Goal: Transaction & Acquisition: Book appointment/travel/reservation

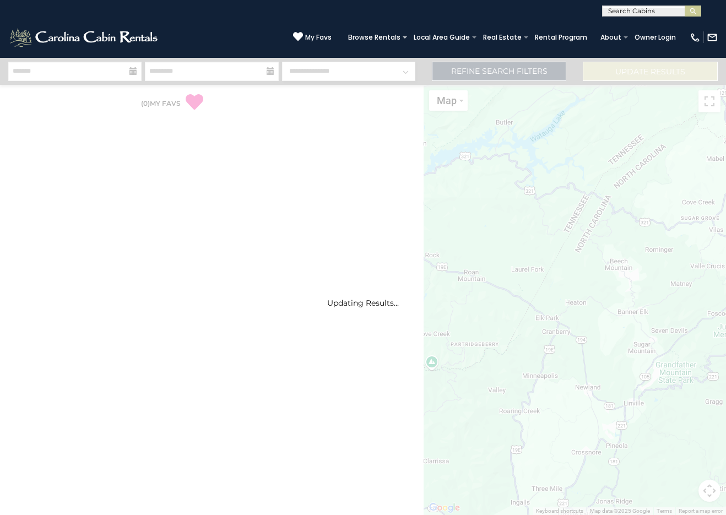
click at [674, 376] on div "Updating Results..." at bounding box center [363, 286] width 726 height 457
click at [674, 377] on div "Updating Results..." at bounding box center [363, 286] width 726 height 457
click at [386, 217] on div "Updating Results..." at bounding box center [363, 286] width 726 height 457
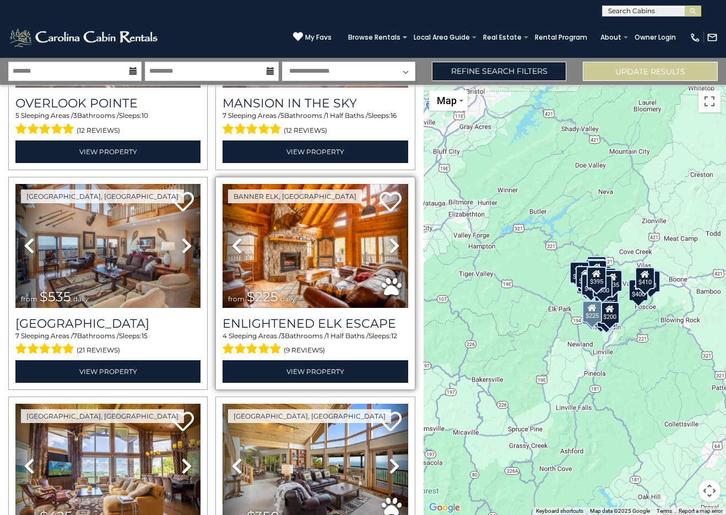
scroll to position [165, 0]
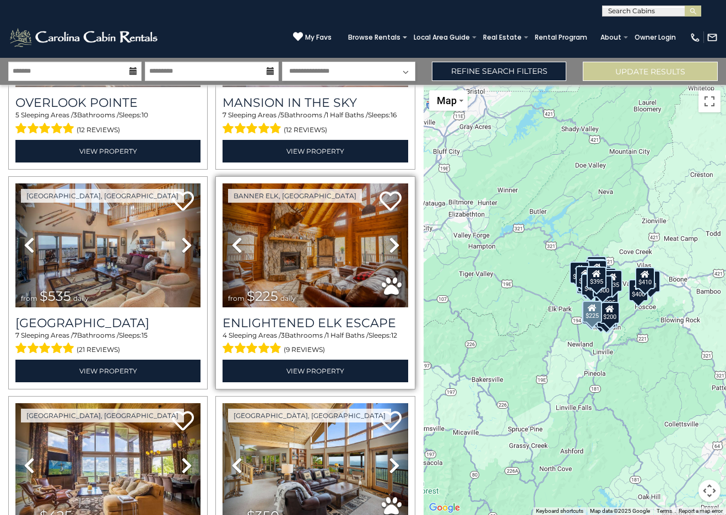
click at [394, 240] on icon at bounding box center [394, 245] width 11 height 18
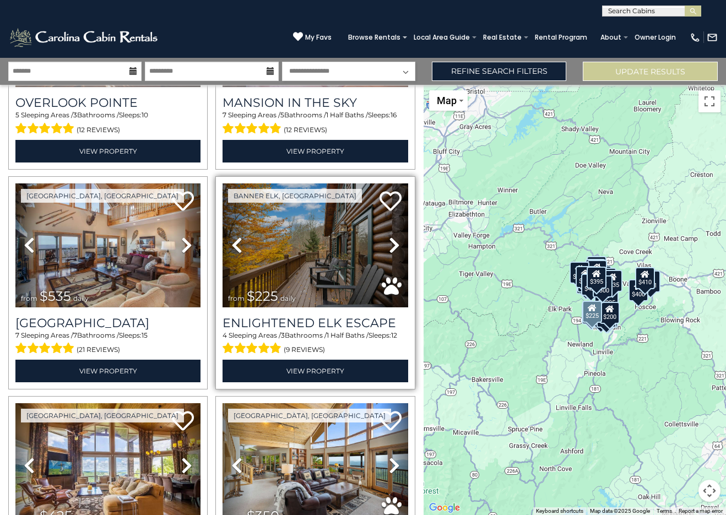
click at [389, 243] on icon at bounding box center [394, 245] width 11 height 18
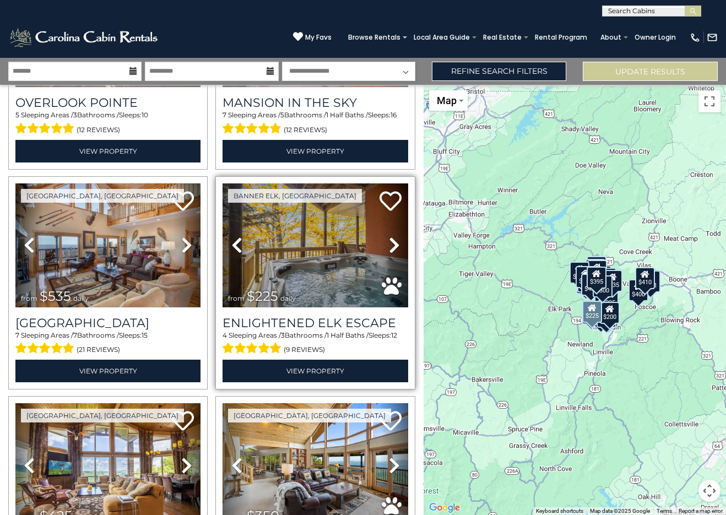
click at [389, 243] on icon at bounding box center [394, 245] width 11 height 18
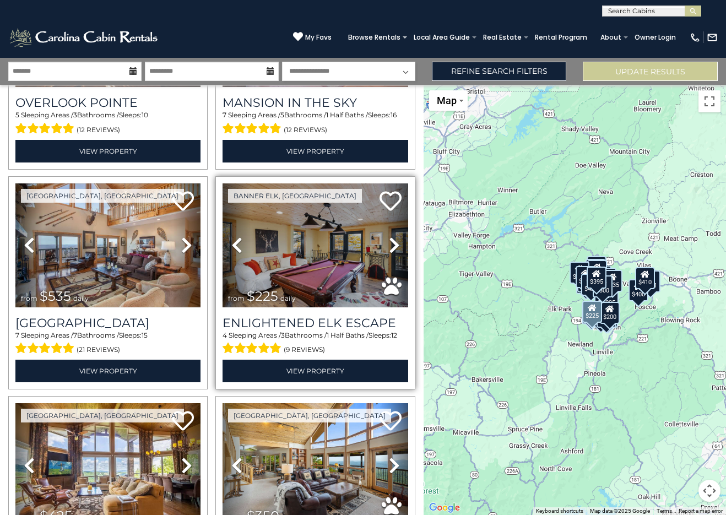
click at [391, 241] on icon at bounding box center [394, 245] width 11 height 18
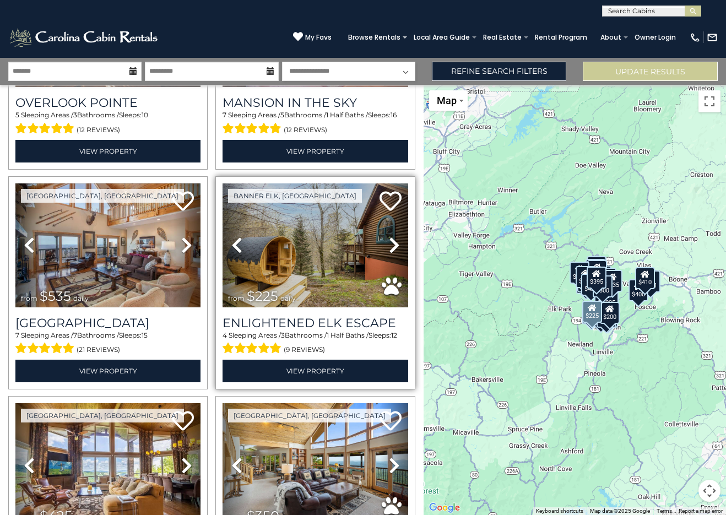
click at [390, 241] on icon at bounding box center [394, 245] width 11 height 18
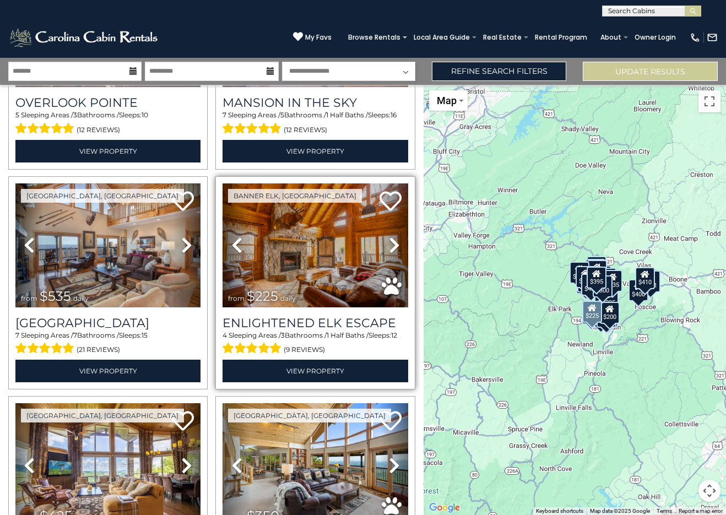
click at [390, 241] on icon at bounding box center [394, 245] width 11 height 18
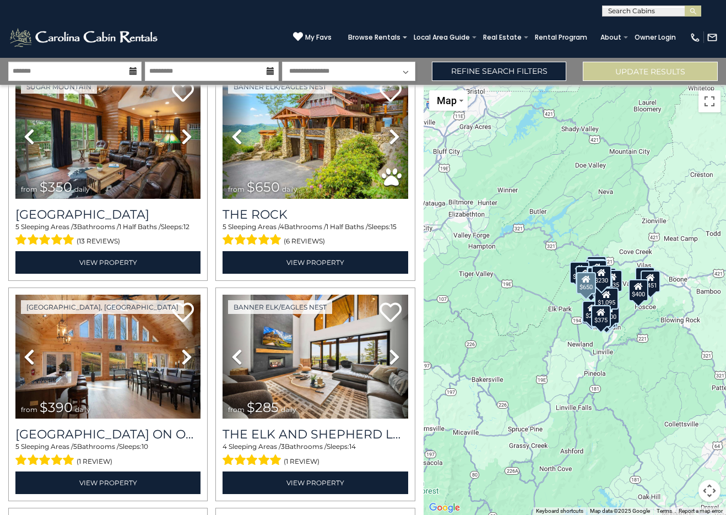
scroll to position [1874, 0]
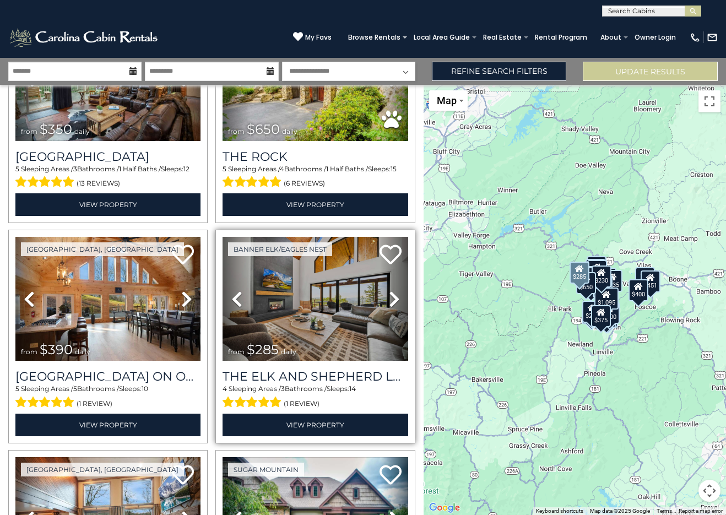
click at [389, 290] on icon at bounding box center [394, 299] width 11 height 18
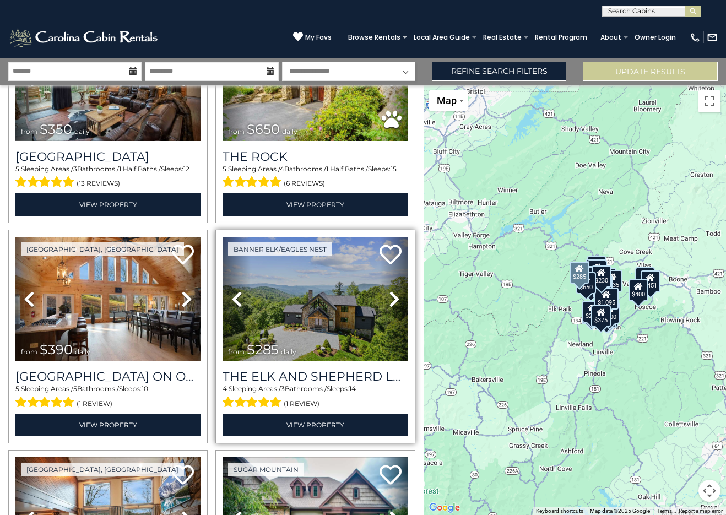
click at [390, 290] on icon at bounding box center [394, 299] width 11 height 18
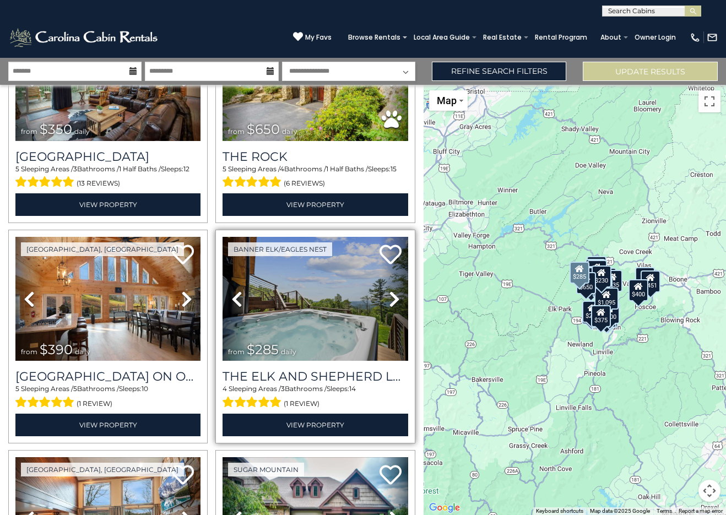
click at [390, 290] on icon at bounding box center [394, 299] width 11 height 18
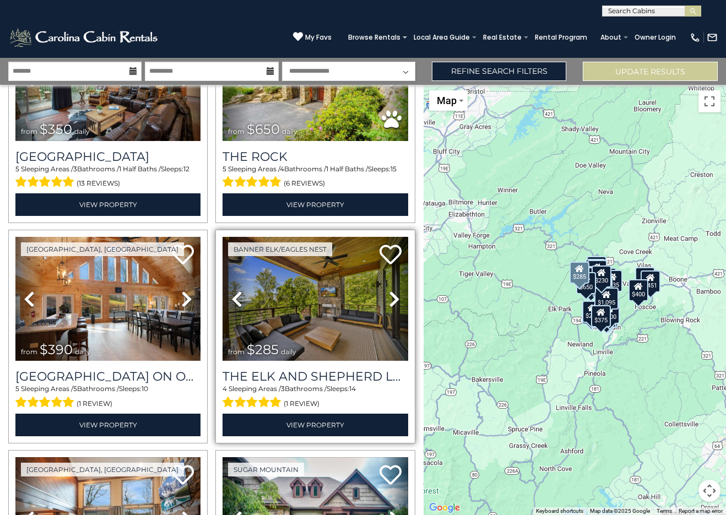
click at [390, 290] on icon at bounding box center [394, 299] width 11 height 18
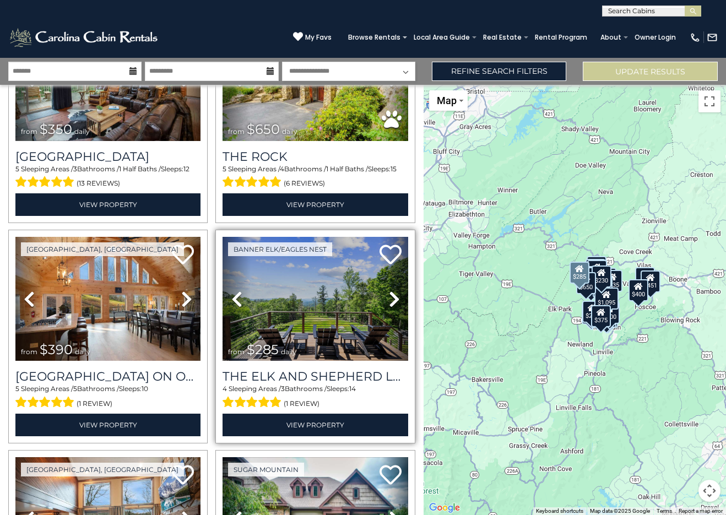
click at [390, 290] on icon at bounding box center [394, 299] width 11 height 18
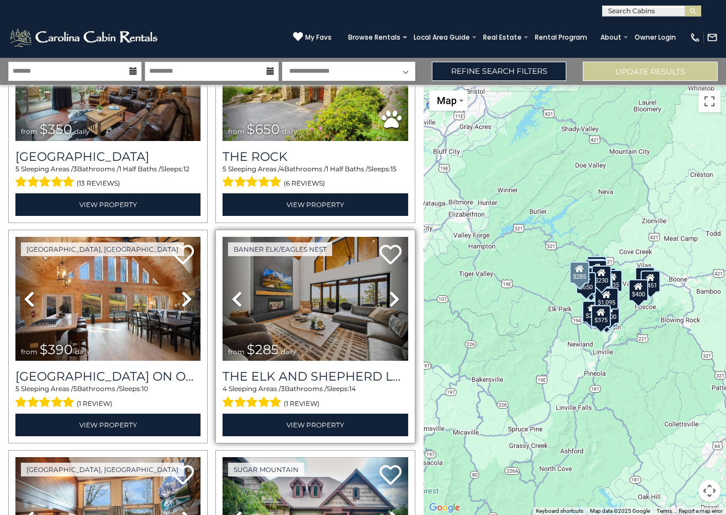
click at [390, 290] on icon at bounding box center [394, 299] width 11 height 18
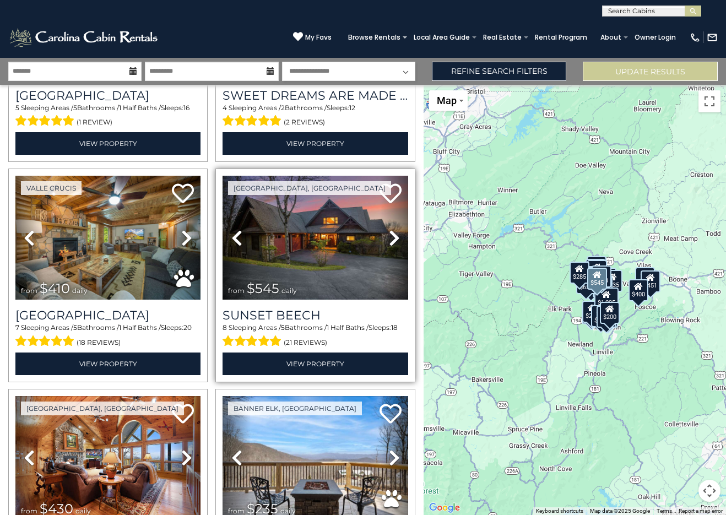
scroll to position [2756, 0]
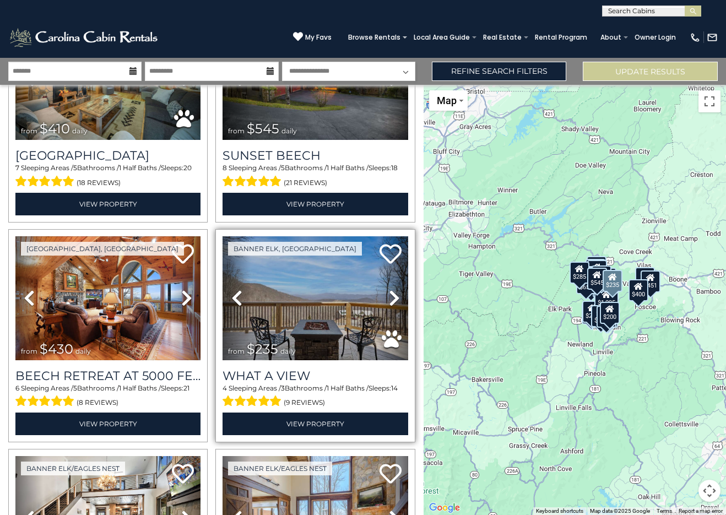
click at [389, 289] on icon at bounding box center [394, 298] width 11 height 18
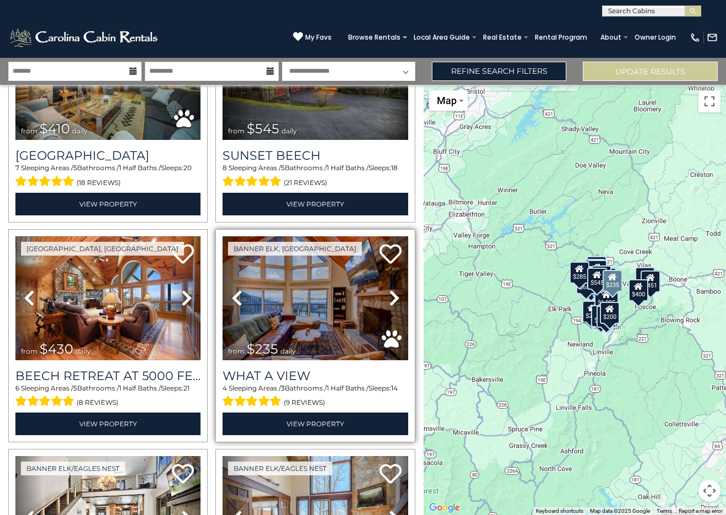
click at [389, 289] on icon at bounding box center [394, 298] width 11 height 18
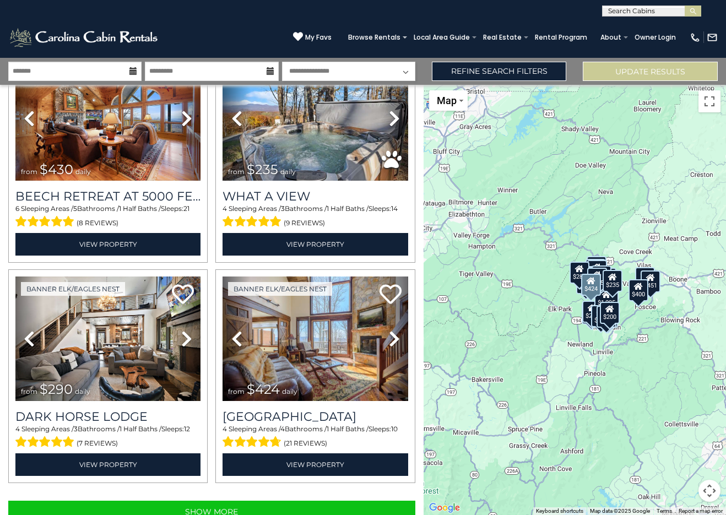
scroll to position [2943, 0]
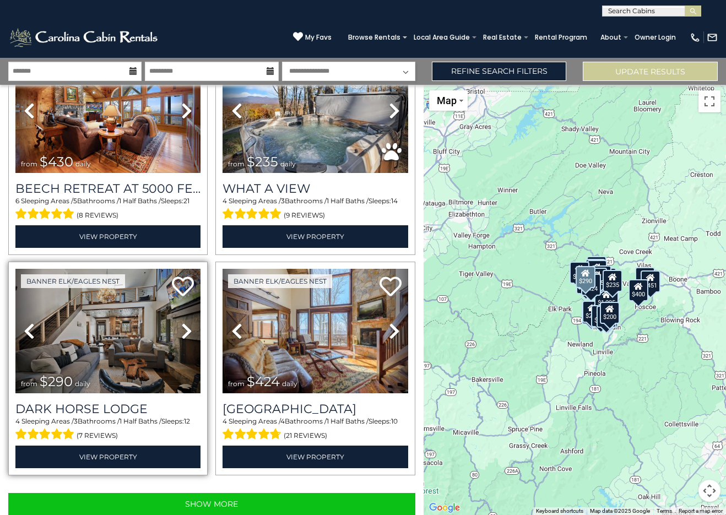
click at [185, 322] on icon at bounding box center [186, 331] width 11 height 18
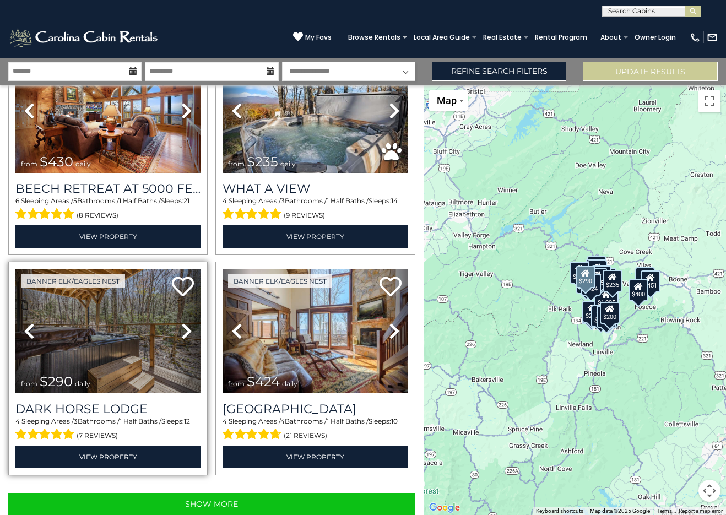
click at [185, 322] on icon at bounding box center [186, 331] width 11 height 18
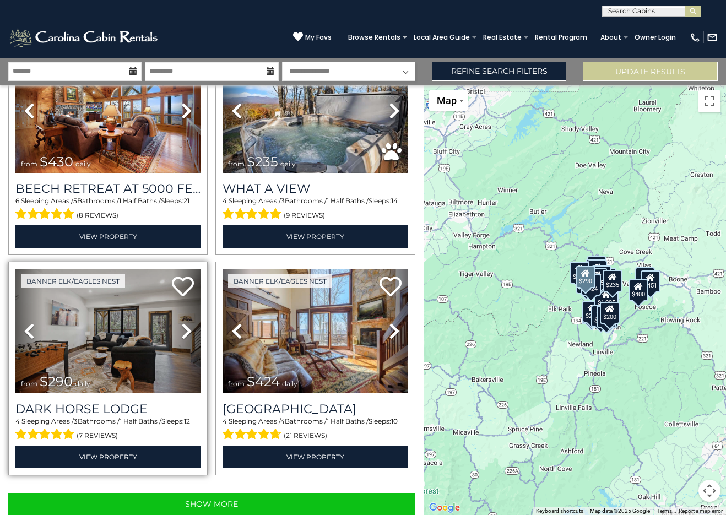
click at [187, 322] on icon at bounding box center [186, 331] width 11 height 18
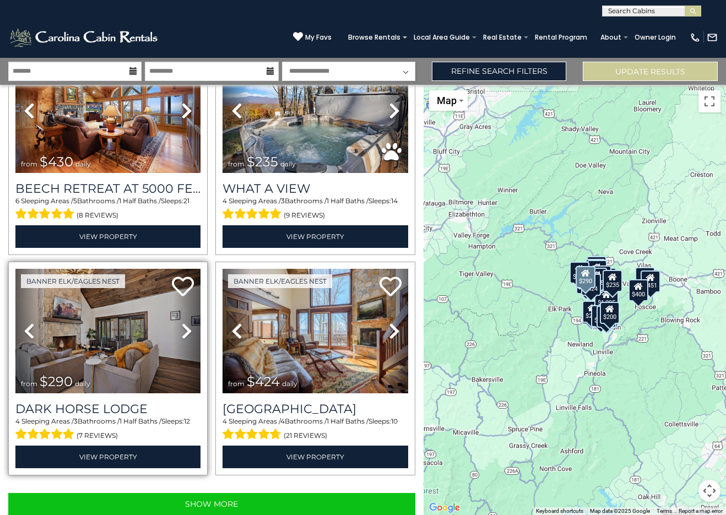
click at [187, 322] on icon at bounding box center [186, 331] width 11 height 18
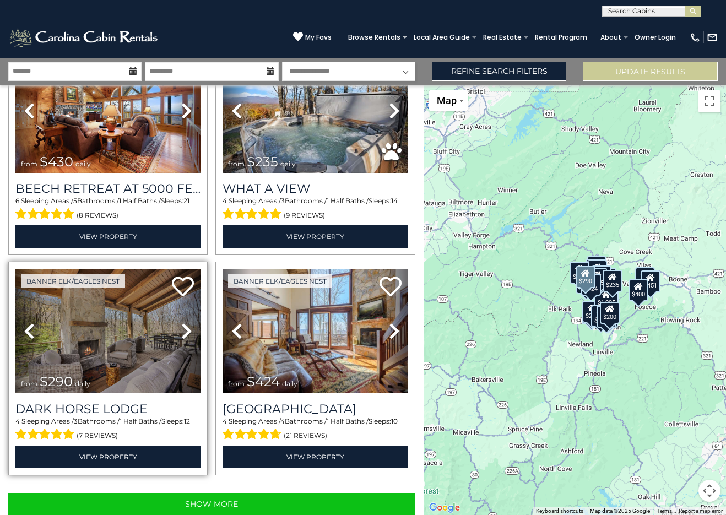
click at [187, 322] on icon at bounding box center [186, 331] width 11 height 18
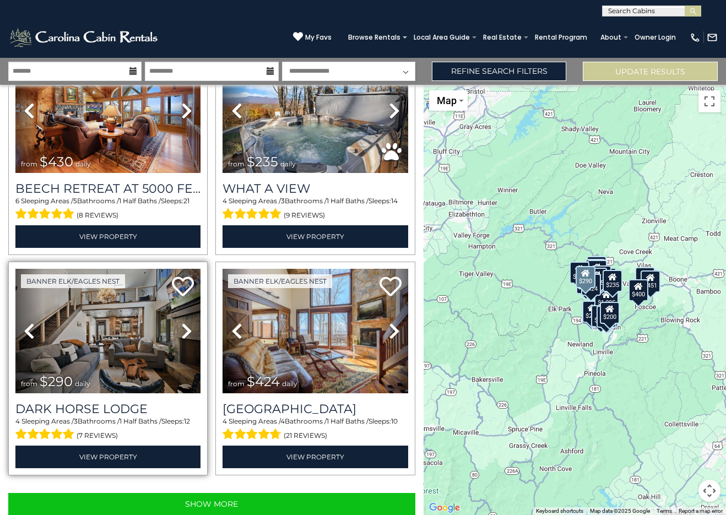
click at [30, 322] on icon at bounding box center [29, 331] width 11 height 18
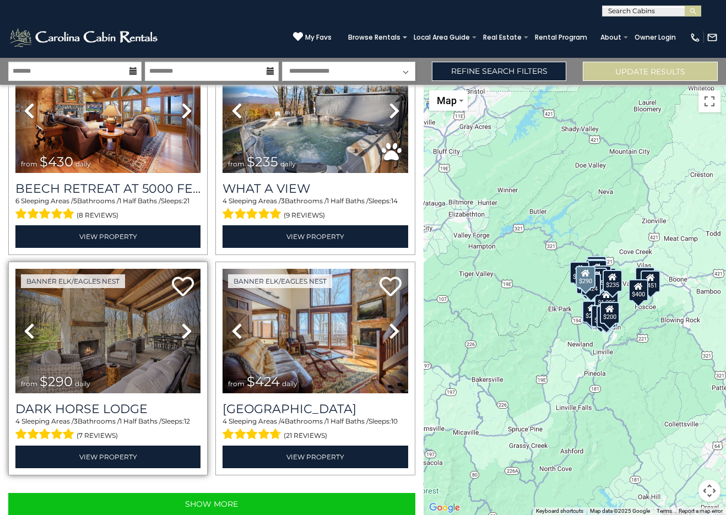
click at [185, 322] on icon at bounding box center [186, 331] width 11 height 18
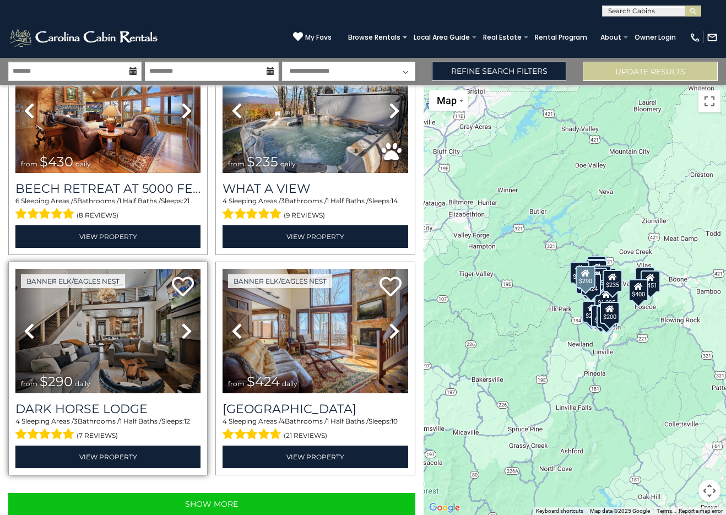
click at [185, 322] on icon at bounding box center [186, 331] width 11 height 18
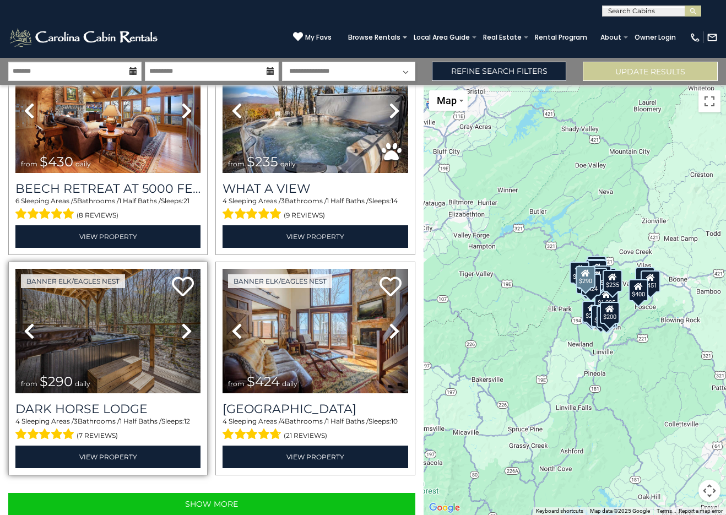
click at [185, 322] on icon at bounding box center [186, 331] width 11 height 18
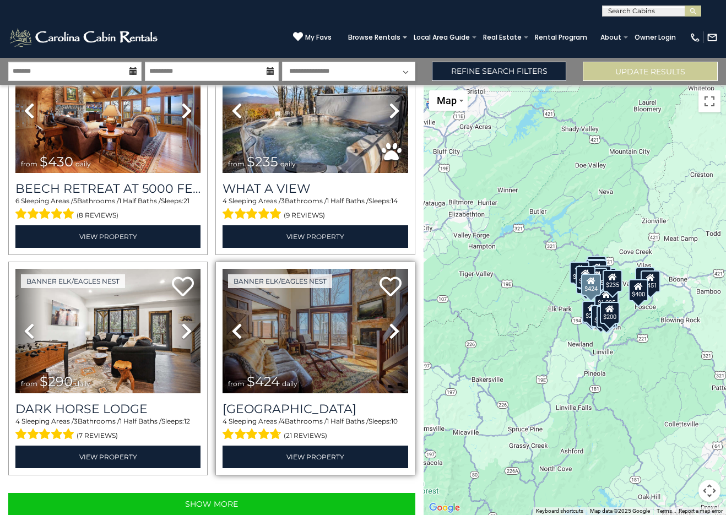
click at [389, 322] on icon at bounding box center [394, 331] width 11 height 18
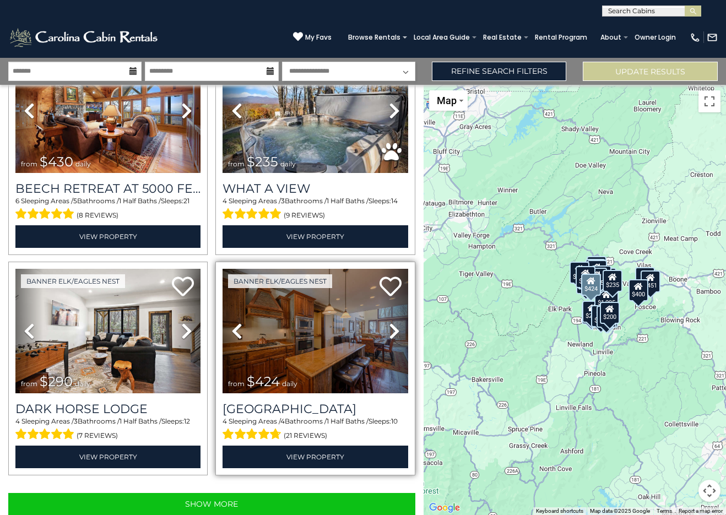
click at [235, 322] on icon at bounding box center [237, 331] width 11 height 18
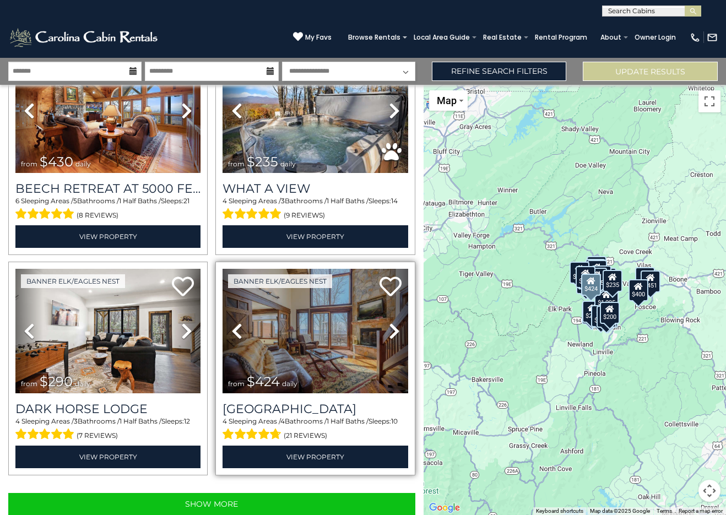
click at [234, 322] on icon at bounding box center [237, 331] width 11 height 18
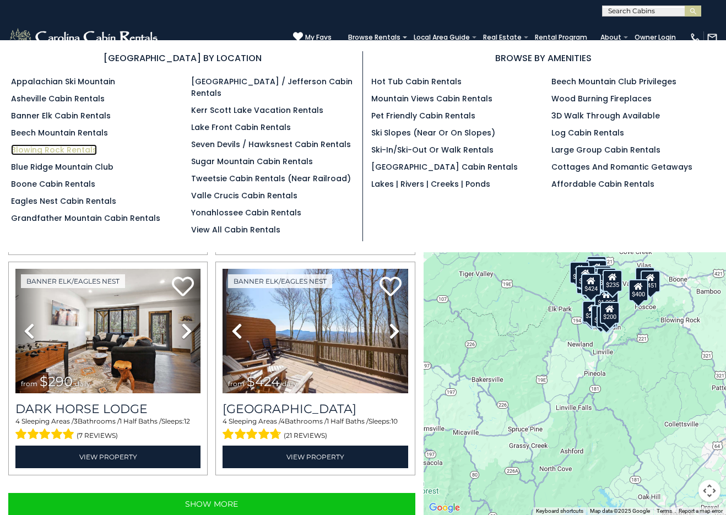
click at [77, 149] on link "Blowing Rock Rentals" at bounding box center [54, 149] width 86 height 11
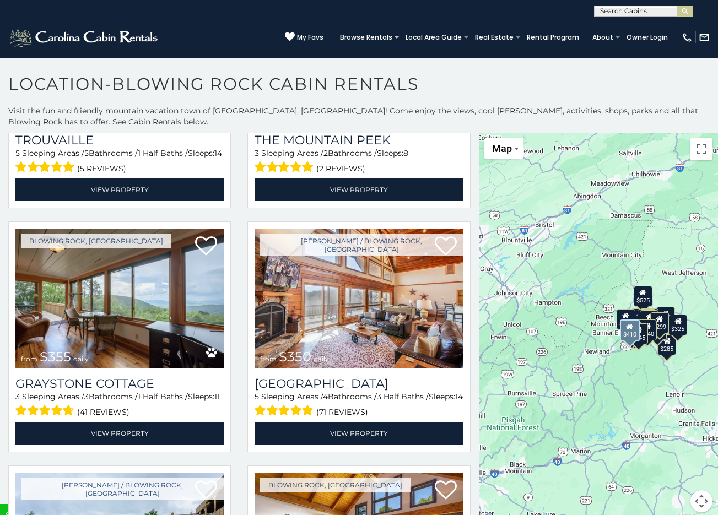
scroll to position [3142, 0]
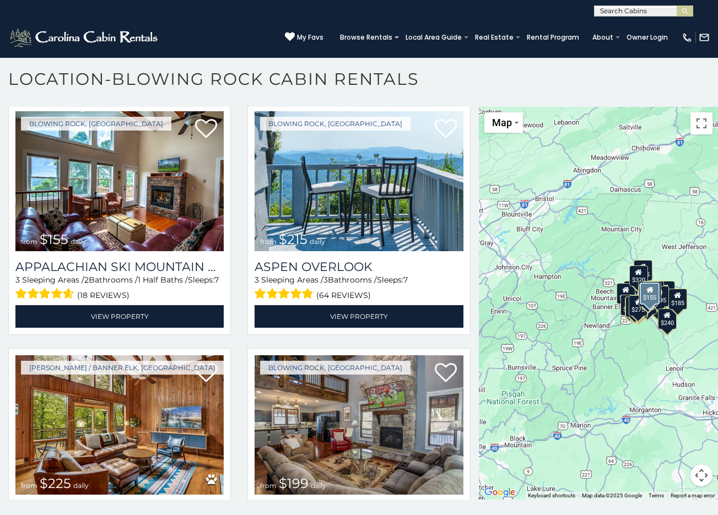
scroll to position [6, 0]
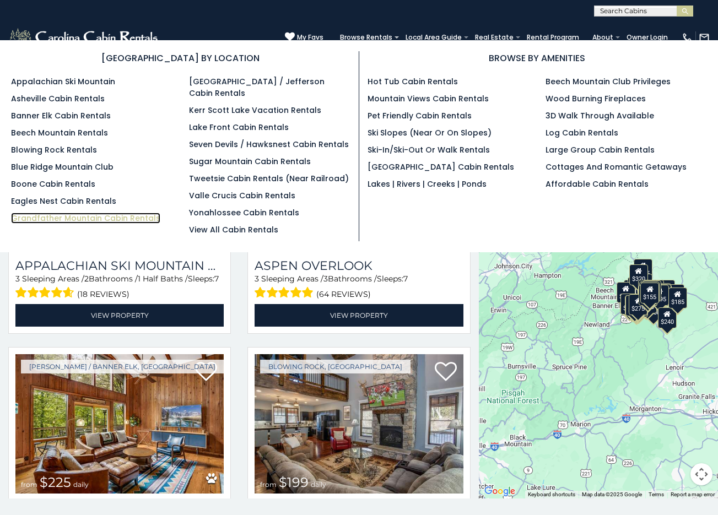
click at [80, 219] on link "Grandfather Mountain Cabin Rentals" at bounding box center [85, 218] width 149 height 11
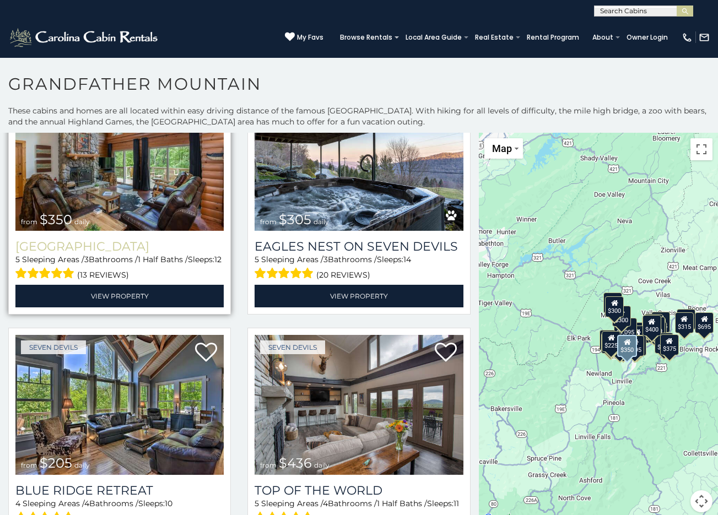
scroll to position [1654, 0]
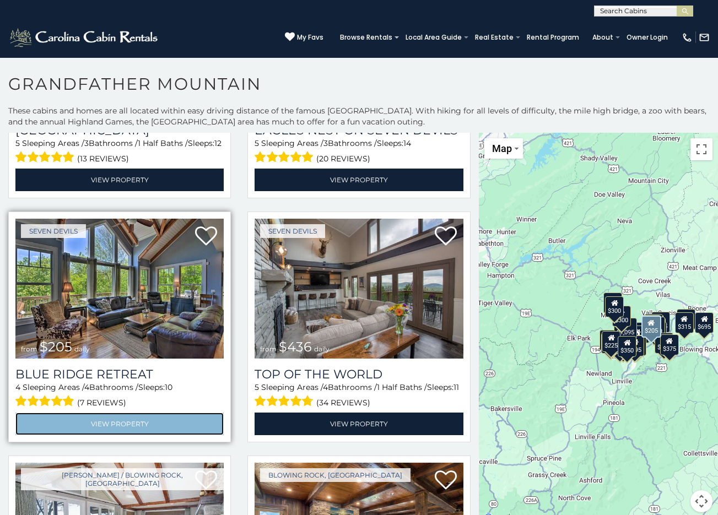
click at [104, 413] on link "View Property" at bounding box center [119, 424] width 208 height 23
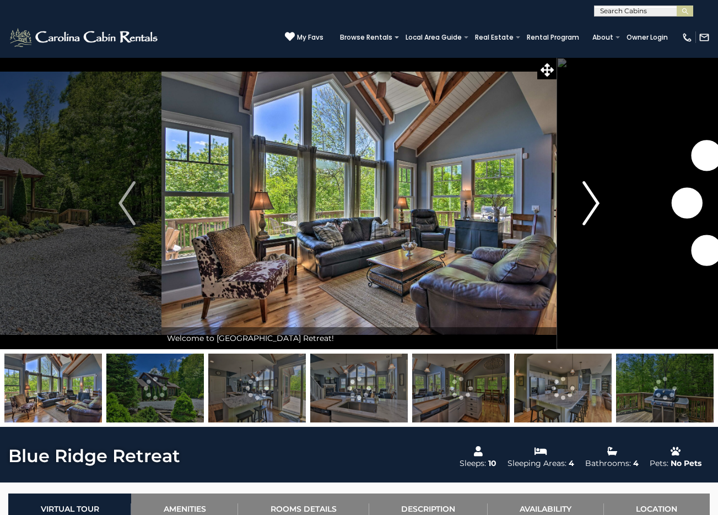
click at [603, 199] on button "Next" at bounding box center [591, 203] width 69 height 292
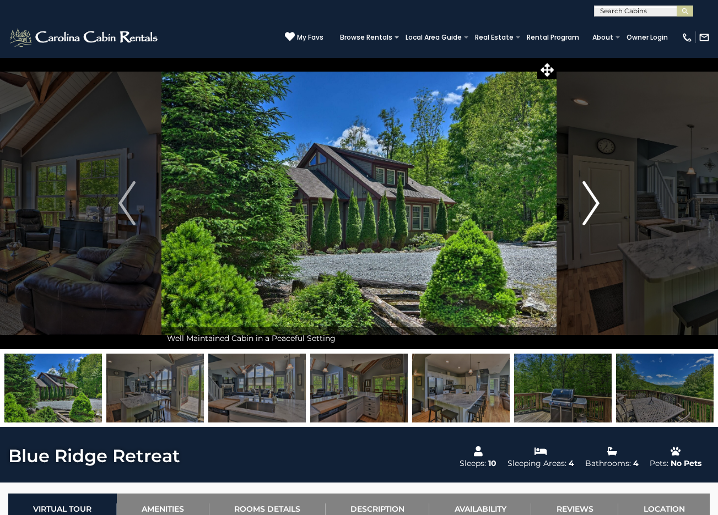
click at [599, 202] on img "Next" at bounding box center [591, 203] width 17 height 44
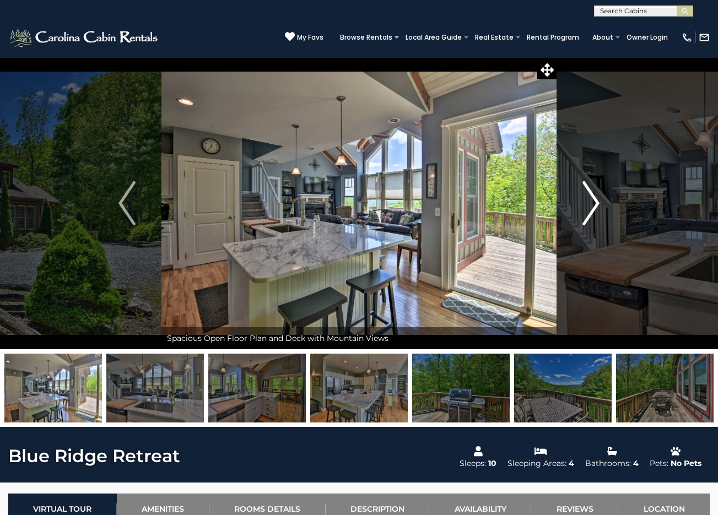
click at [599, 202] on img "Next" at bounding box center [591, 203] width 17 height 44
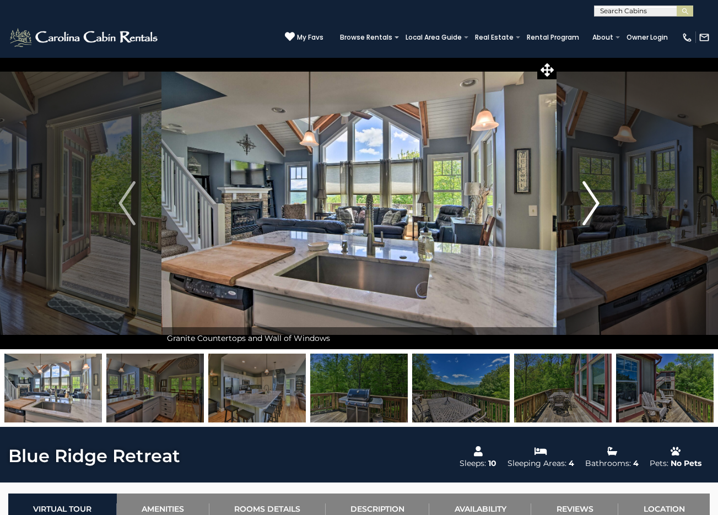
click at [599, 202] on img "Next" at bounding box center [591, 203] width 17 height 44
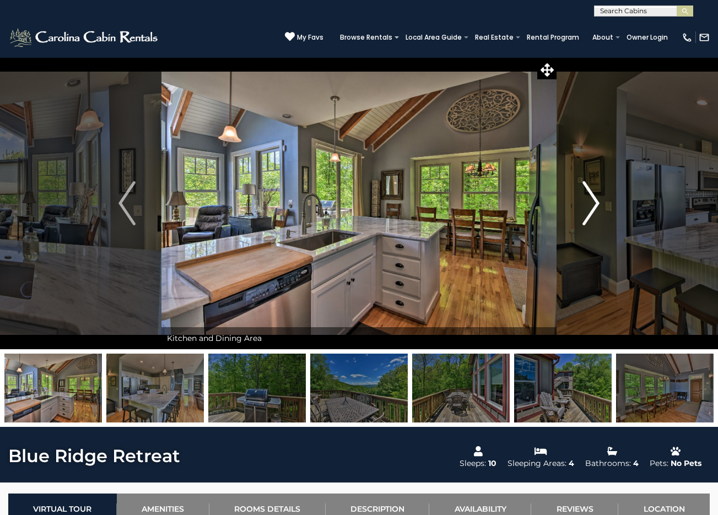
click at [599, 202] on img "Next" at bounding box center [591, 203] width 17 height 44
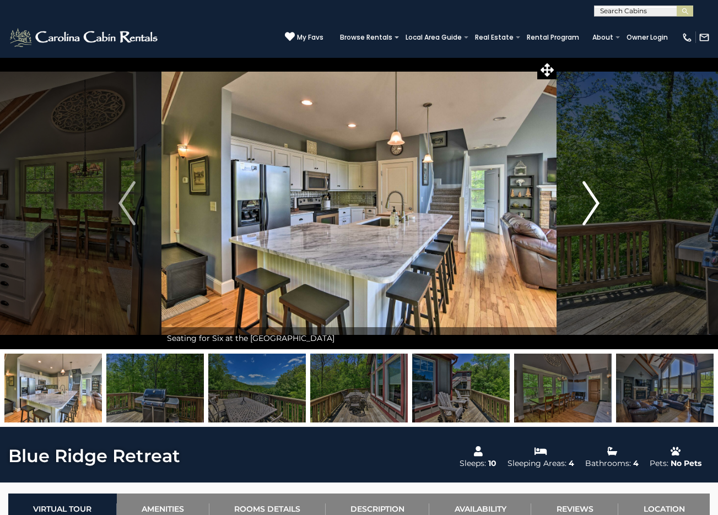
click at [599, 202] on img "Next" at bounding box center [591, 203] width 17 height 44
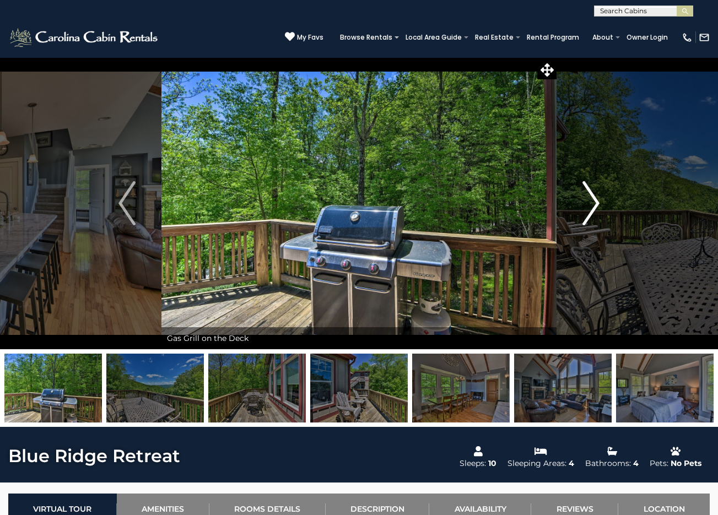
click at [599, 202] on img "Next" at bounding box center [591, 203] width 17 height 44
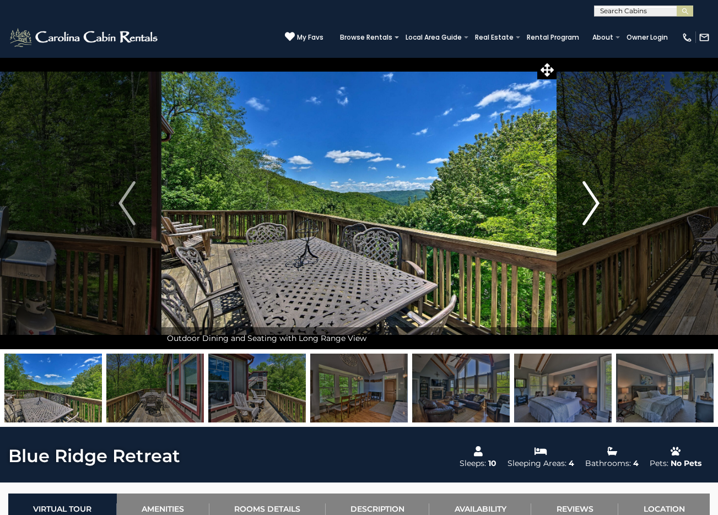
click at [599, 202] on img "Next" at bounding box center [591, 203] width 17 height 44
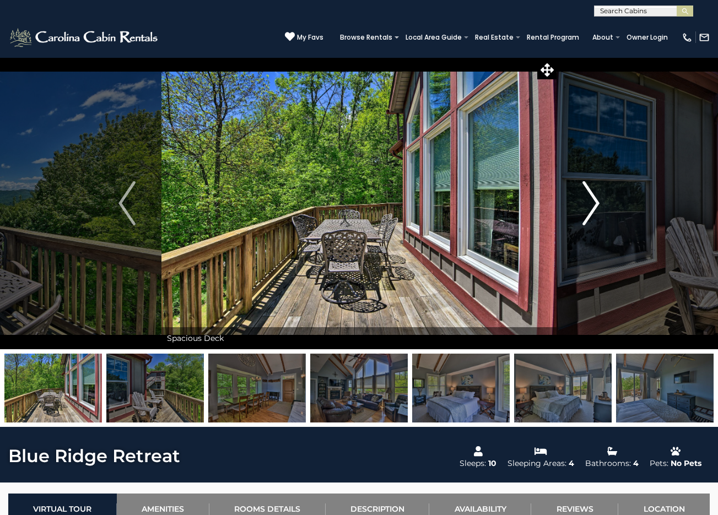
click at [599, 202] on img "Next" at bounding box center [591, 203] width 17 height 44
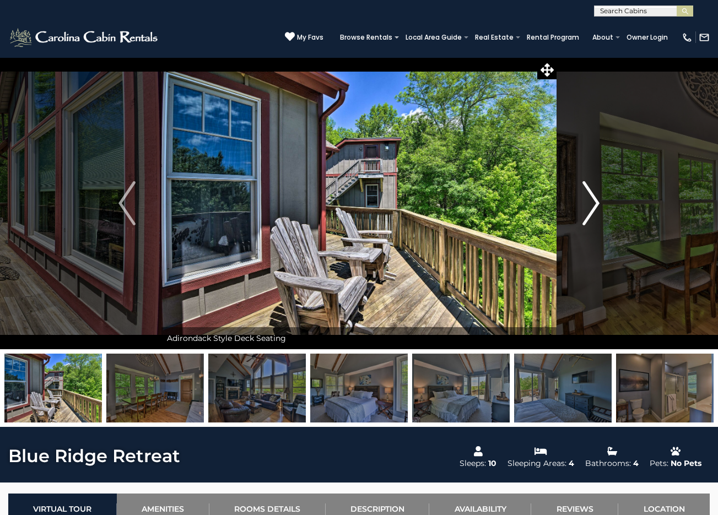
click at [599, 202] on img "Next" at bounding box center [591, 203] width 17 height 44
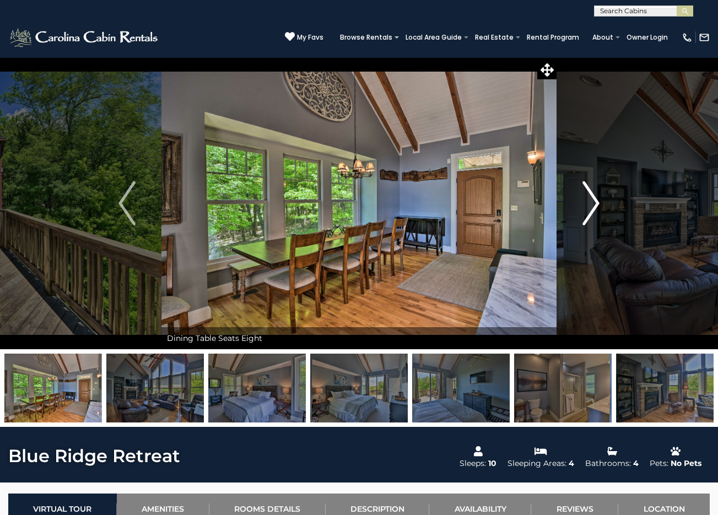
click at [599, 202] on img "Next" at bounding box center [591, 203] width 17 height 44
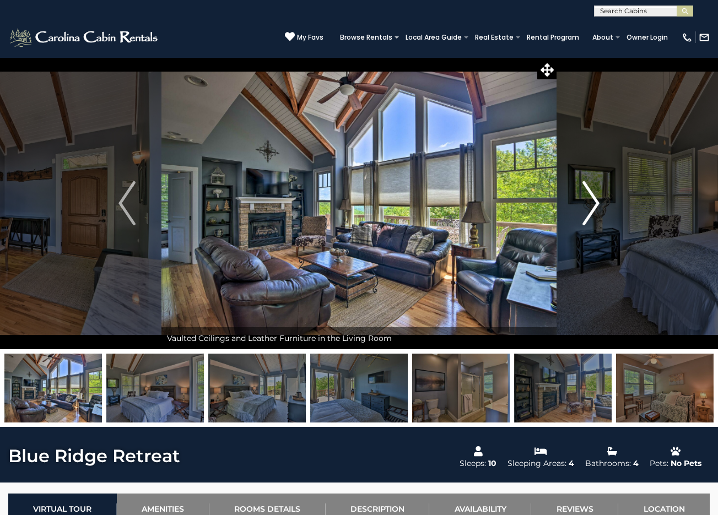
click at [600, 201] on button "Next" at bounding box center [591, 203] width 69 height 292
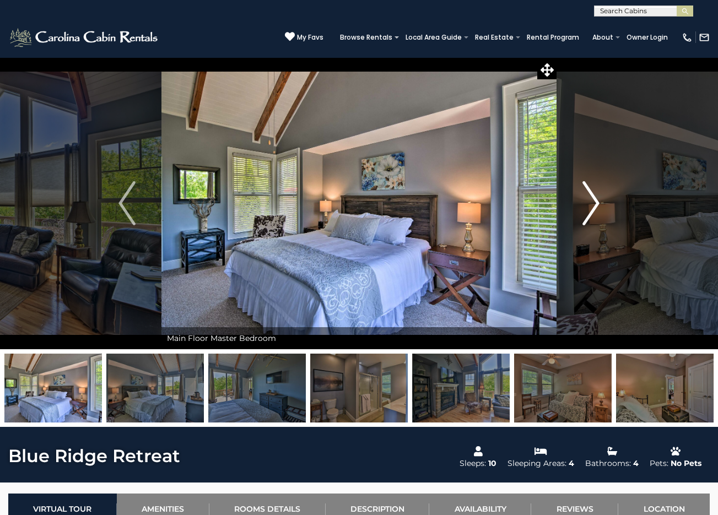
click at [600, 201] on button "Next" at bounding box center [591, 203] width 69 height 292
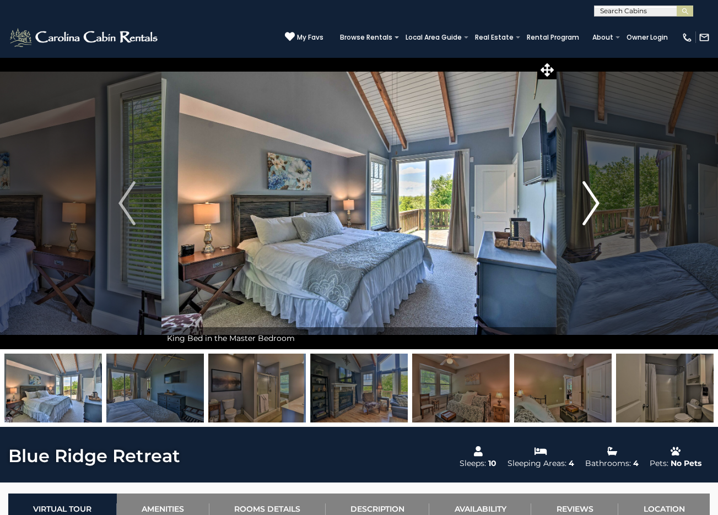
click at [600, 201] on button "Next" at bounding box center [591, 203] width 69 height 292
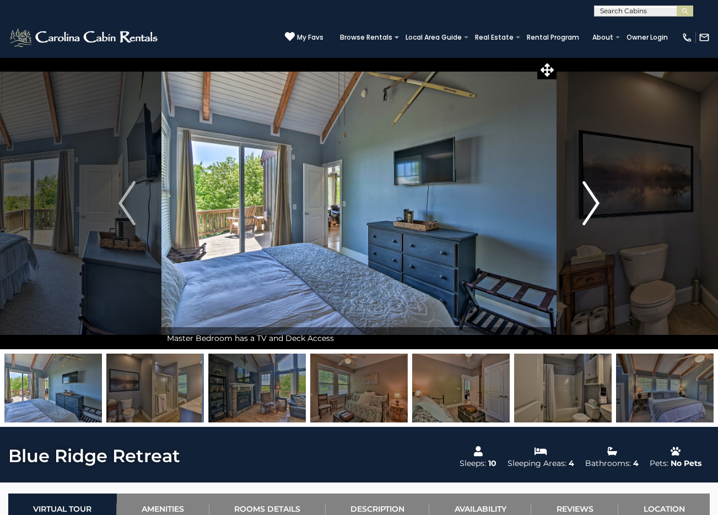
click at [600, 201] on button "Next" at bounding box center [591, 203] width 69 height 292
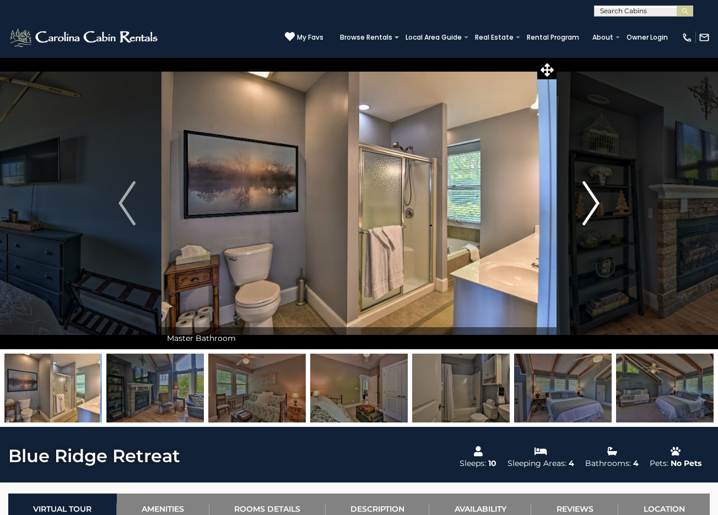
click at [600, 201] on button "Next" at bounding box center [591, 203] width 69 height 292
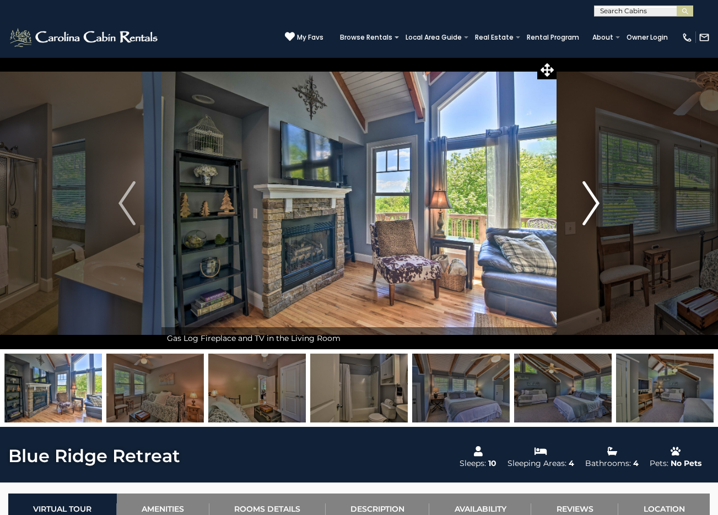
click at [598, 206] on img "Next" at bounding box center [591, 203] width 17 height 44
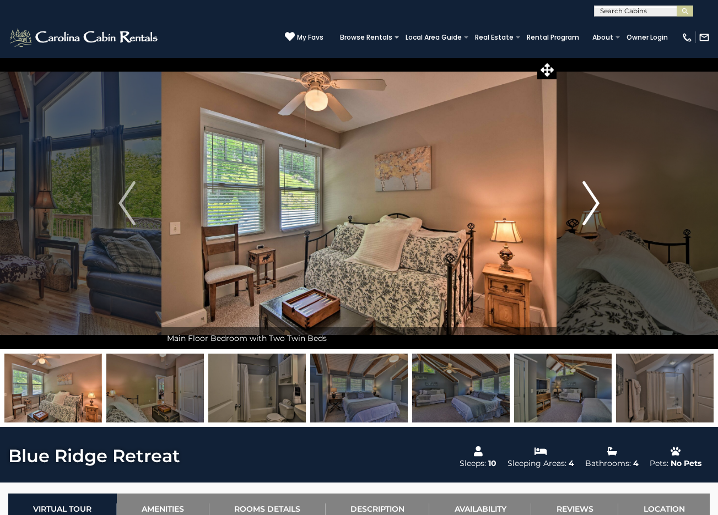
click at [598, 206] on img "Next" at bounding box center [591, 203] width 17 height 44
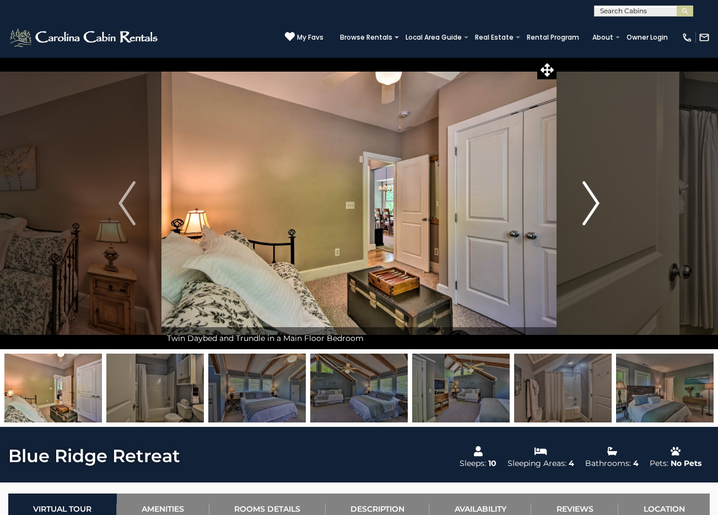
click at [598, 207] on img "Next" at bounding box center [591, 203] width 17 height 44
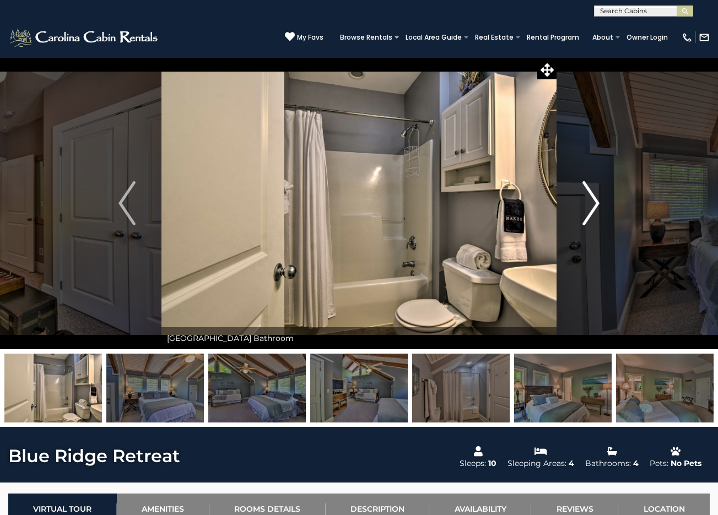
click at [598, 207] on img "Next" at bounding box center [591, 203] width 17 height 44
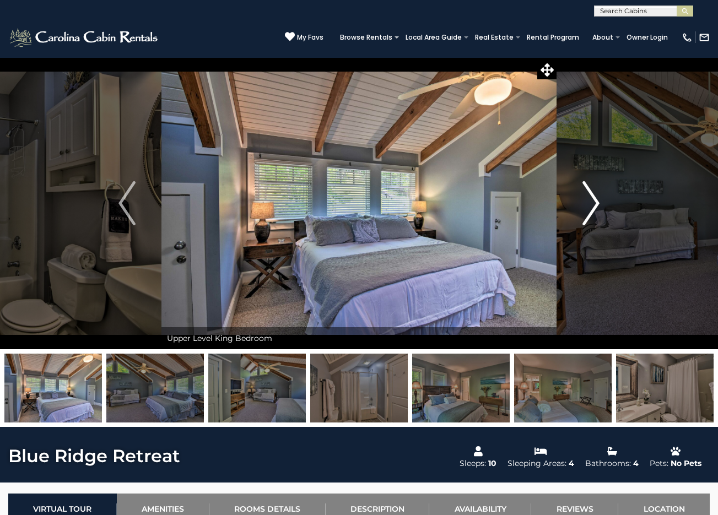
click at [598, 207] on img "Next" at bounding box center [591, 203] width 17 height 44
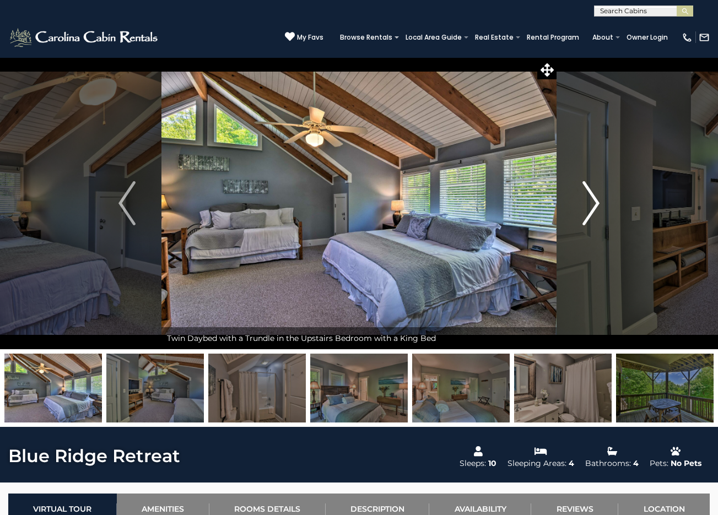
click at [598, 207] on img "Next" at bounding box center [591, 203] width 17 height 44
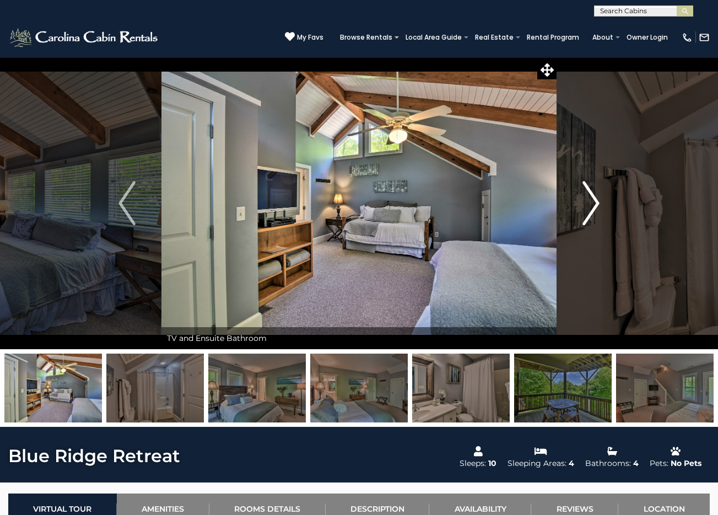
click at [598, 207] on img "Next" at bounding box center [591, 203] width 17 height 44
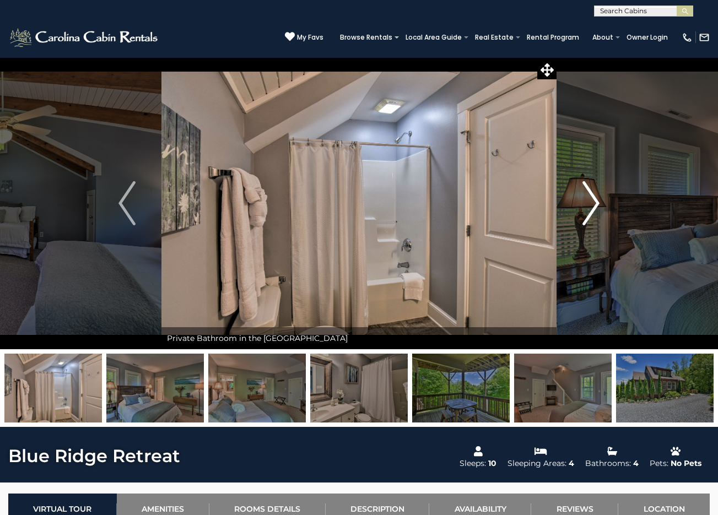
click at [598, 207] on img "Next" at bounding box center [591, 203] width 17 height 44
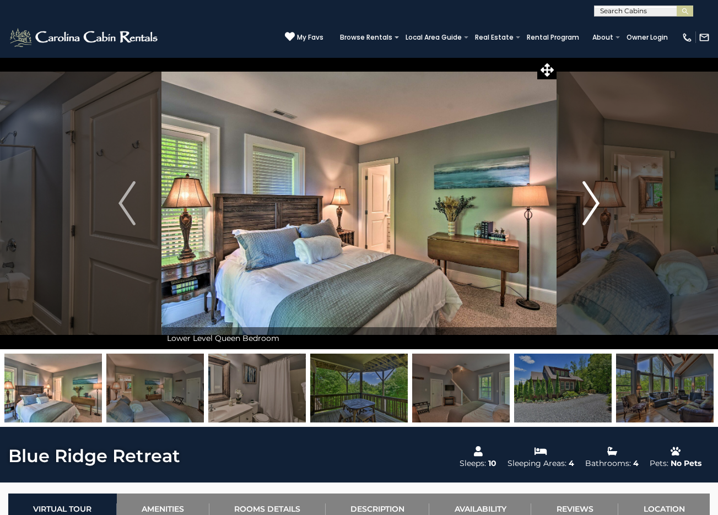
click at [598, 207] on img "Next" at bounding box center [591, 203] width 17 height 44
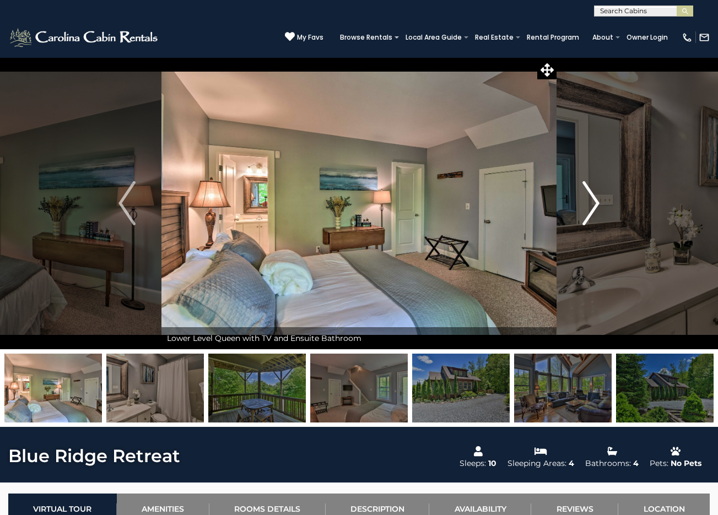
click at [597, 206] on img "Next" at bounding box center [591, 203] width 17 height 44
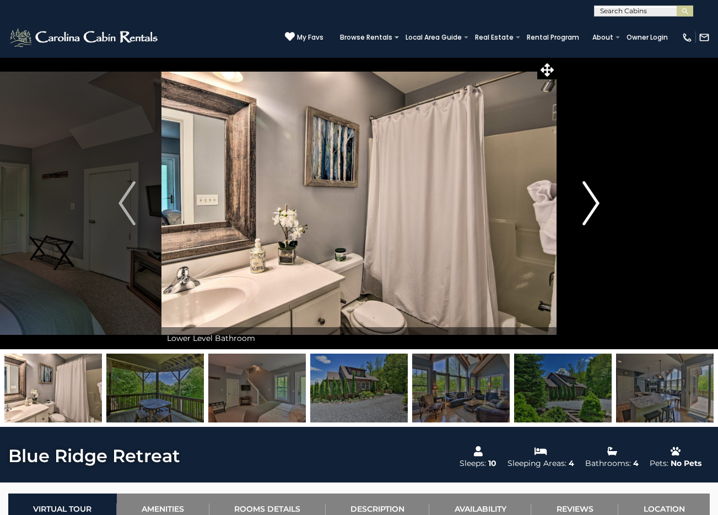
click at [602, 202] on button "Next" at bounding box center [591, 203] width 69 height 292
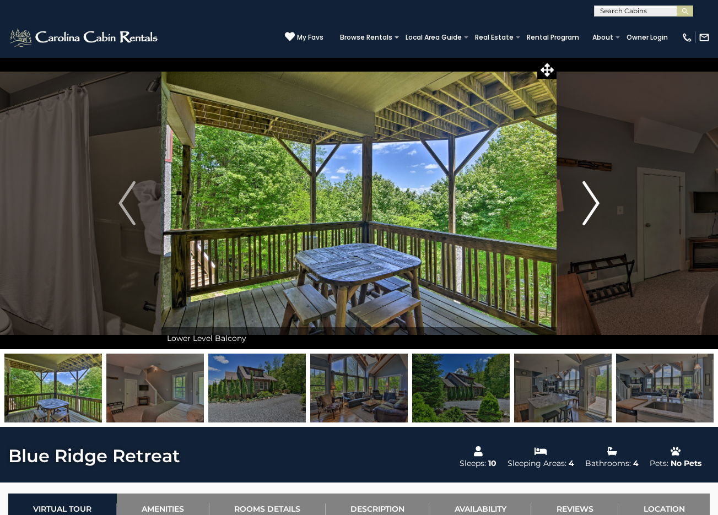
click at [602, 203] on button "Next" at bounding box center [591, 203] width 69 height 292
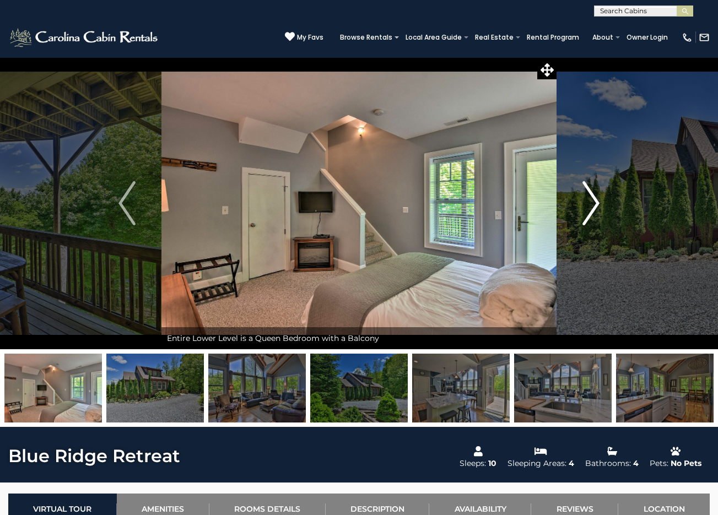
click at [602, 203] on button "Next" at bounding box center [591, 203] width 69 height 292
